Goal: Information Seeking & Learning: Learn about a topic

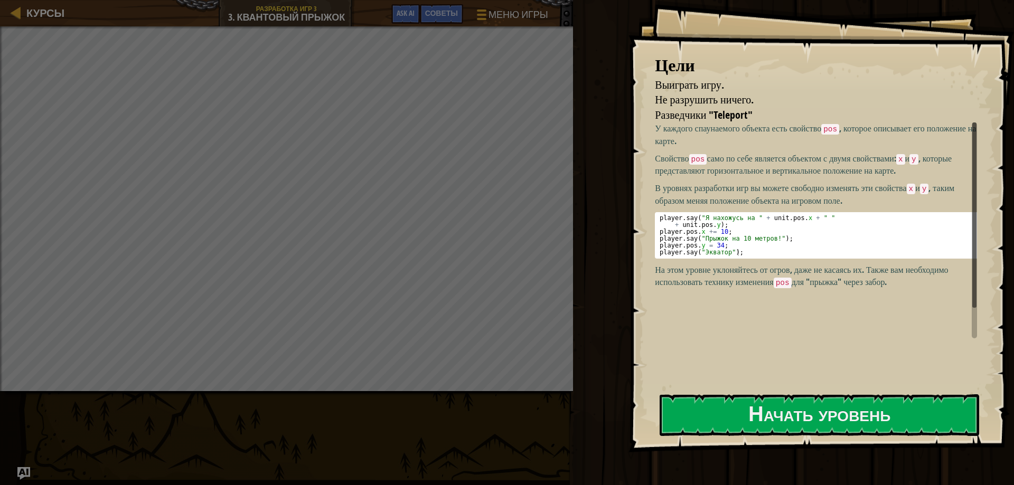
click at [72, 17] on div "Курсы Разработка игр 3 3. Квантовый Прыжок Меню игры Готово Советы Ask AI" at bounding box center [286, 13] width 573 height 26
click at [25, 11] on link "Курсы" at bounding box center [42, 13] width 43 height 14
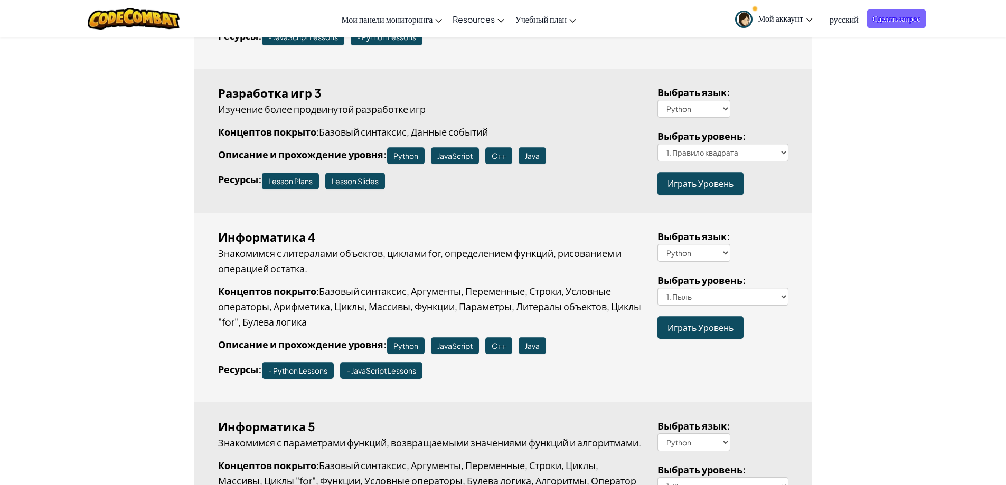
scroll to position [1691, 0]
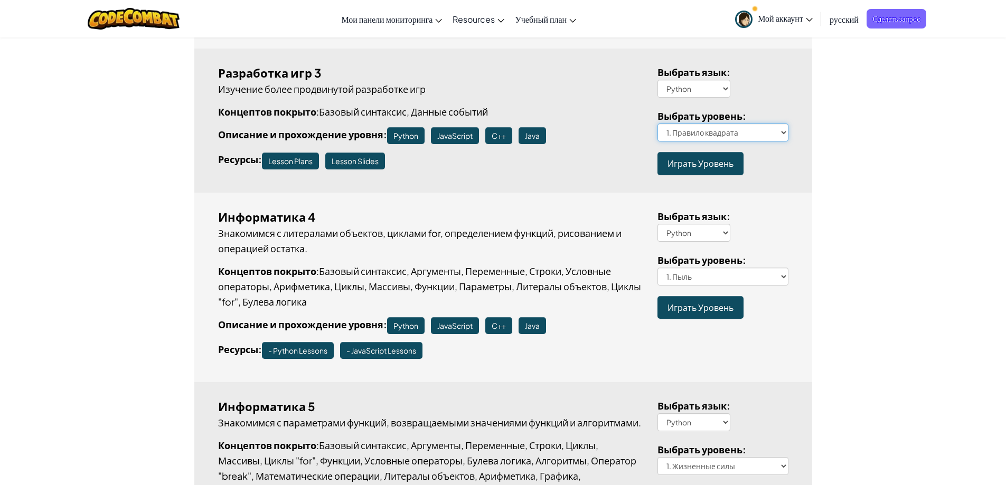
click at [674, 131] on select "1. Правило квадрата 2. Большой Парень 3. Квантовый Прыжок 4. Лес циклов 5. Плав…" at bounding box center [723, 133] width 131 height 18
click at [719, 136] on select "1. Правило квадрата 2. Большой Парень 3. Квантовый Прыжок 4. Лес циклов 5. Плав…" at bounding box center [723, 133] width 131 height 18
select select "quantum-jump"
click at [658, 124] on select "1. Правило квадрата 2. Большой Парень 3. Квантовый Прыжок 4. Лес циклов 5. Плав…" at bounding box center [723, 133] width 131 height 18
click at [723, 171] on link "Играть Уровень" at bounding box center [701, 163] width 86 height 23
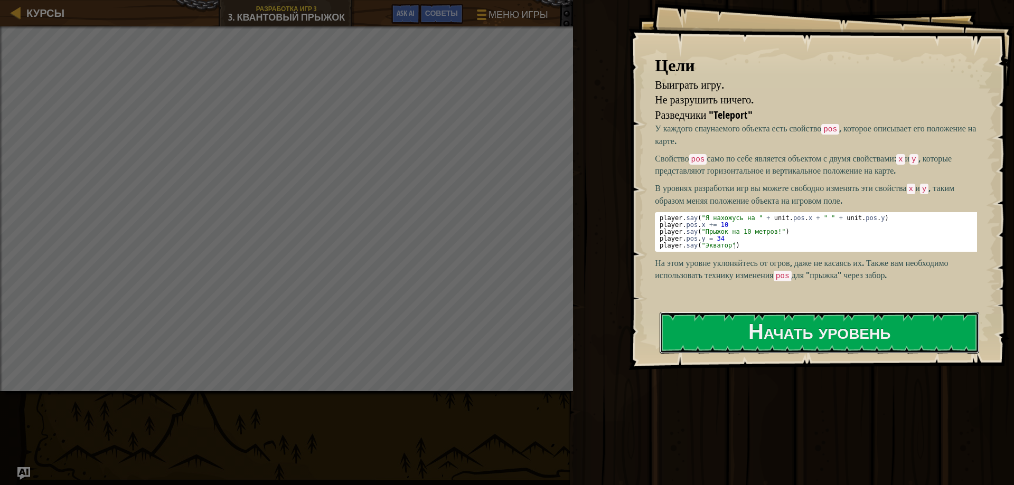
click at [723, 321] on button "Начать уровень" at bounding box center [820, 333] width 320 height 42
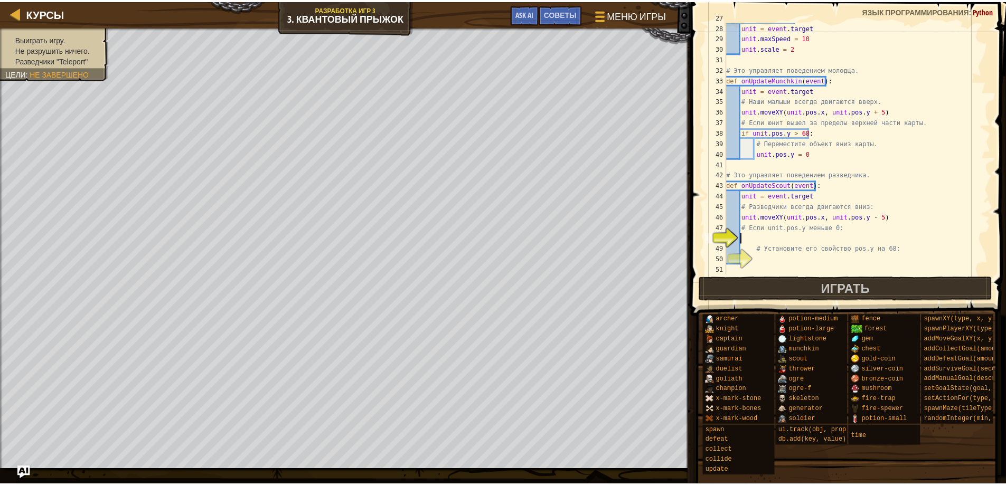
scroll to position [391, 0]
